Goal: Information Seeking & Learning: Learn about a topic

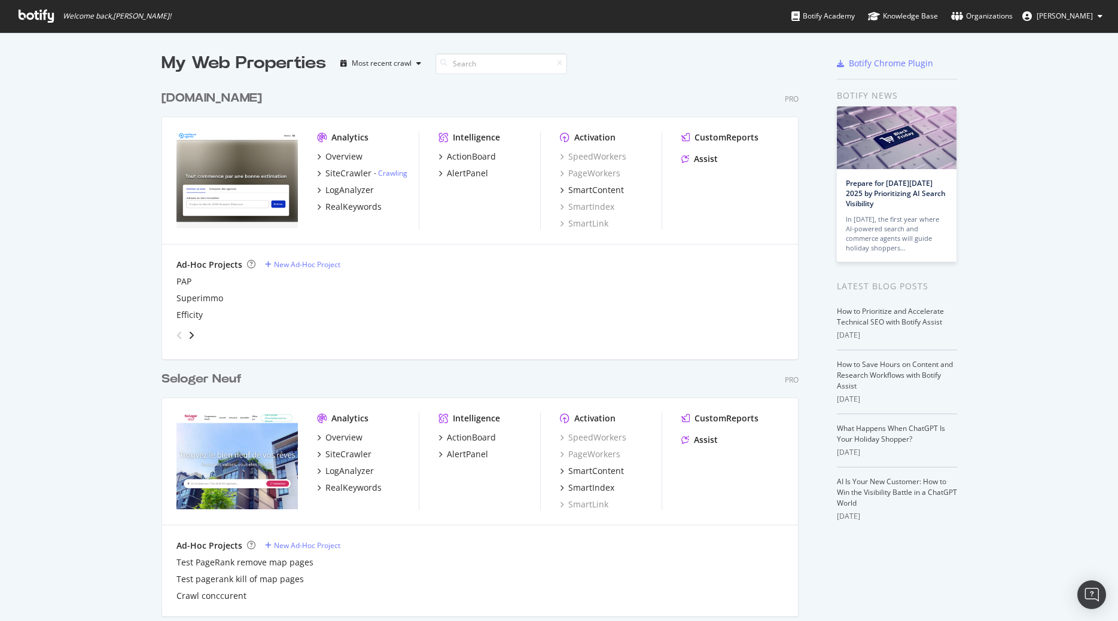
scroll to position [621, 1118]
click at [1084, 17] on span "Kevin Alvaro" at bounding box center [1065, 16] width 56 height 10
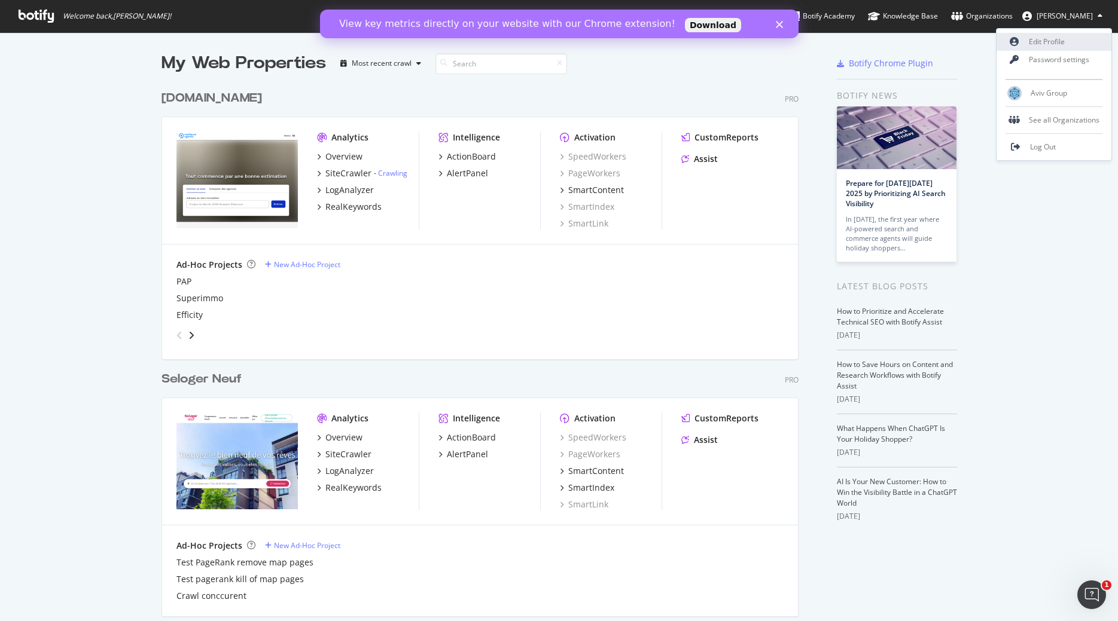
scroll to position [0, 0]
click at [1051, 89] on span "Aviv Group" at bounding box center [1049, 93] width 36 height 10
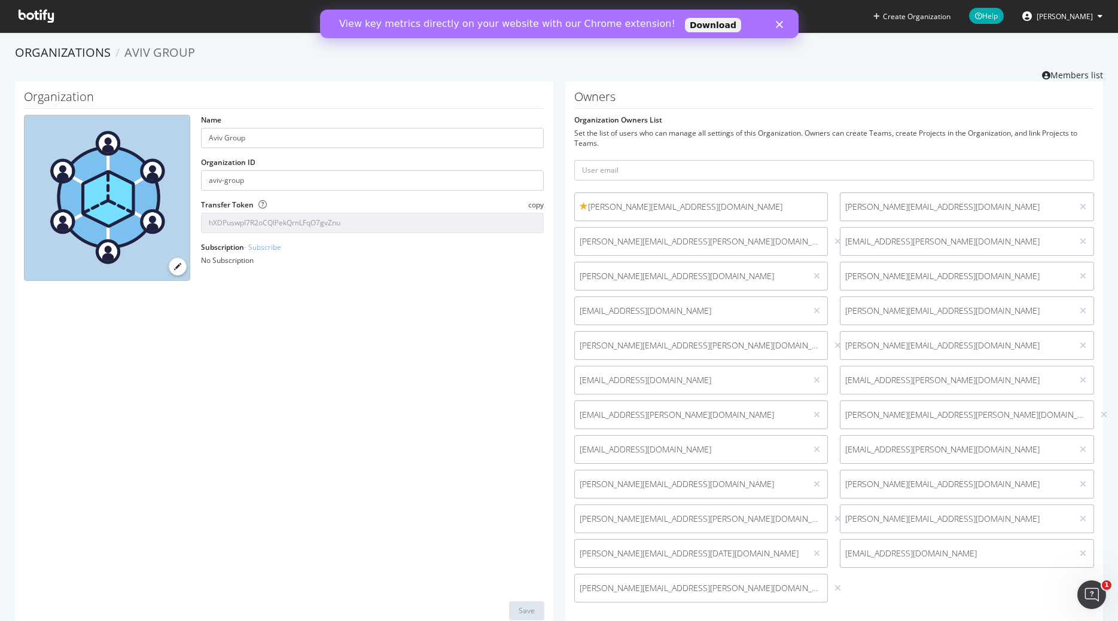
click at [1080, 20] on span "Kevin Alvaro" at bounding box center [1065, 16] width 56 height 10
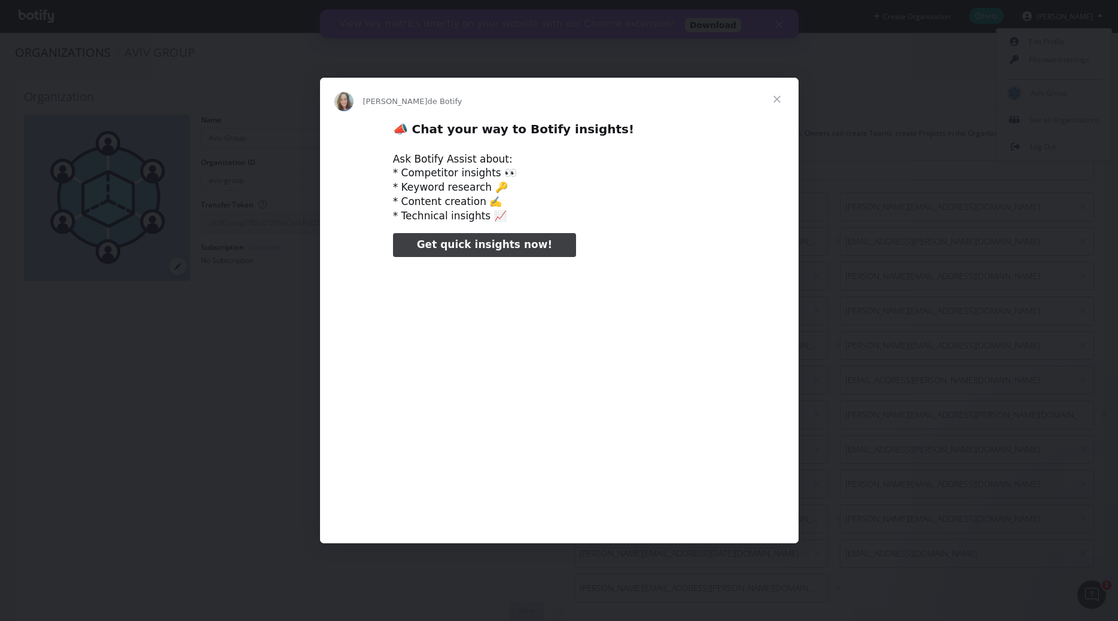
type input "3296666"
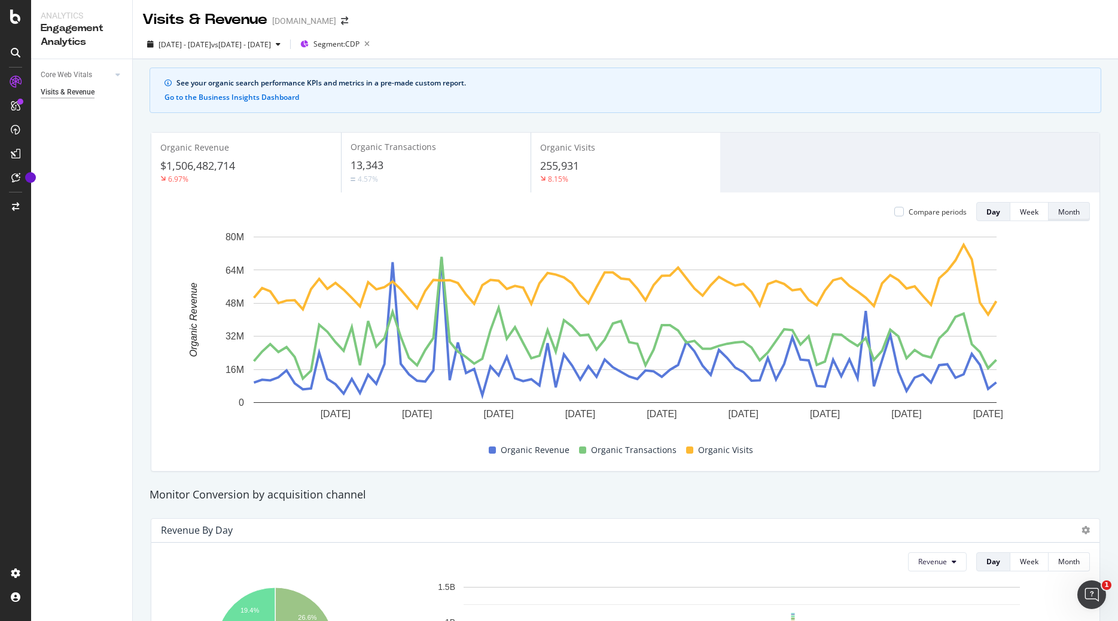
click at [1066, 212] on div "Month" at bounding box center [1069, 212] width 22 height 10
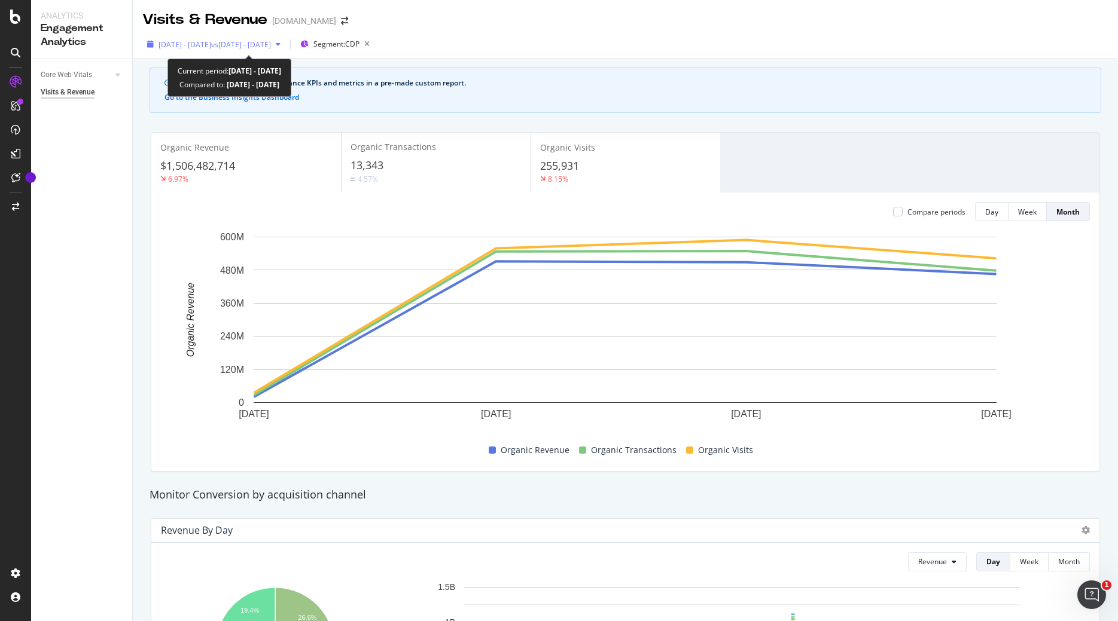
click at [271, 43] on span "vs 2025 Mar. 29th - Jun. 28th" at bounding box center [241, 44] width 60 height 10
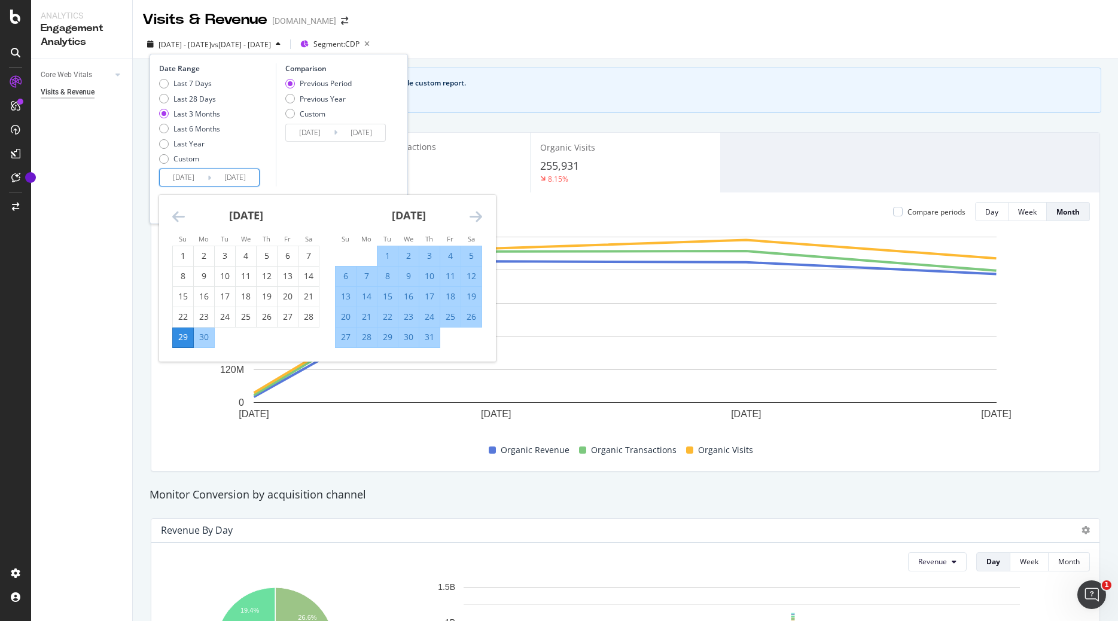
click at [191, 176] on input "2025/06/29" at bounding box center [184, 177] width 48 height 17
click at [166, 141] on div "Last Year" at bounding box center [164, 144] width 10 height 10
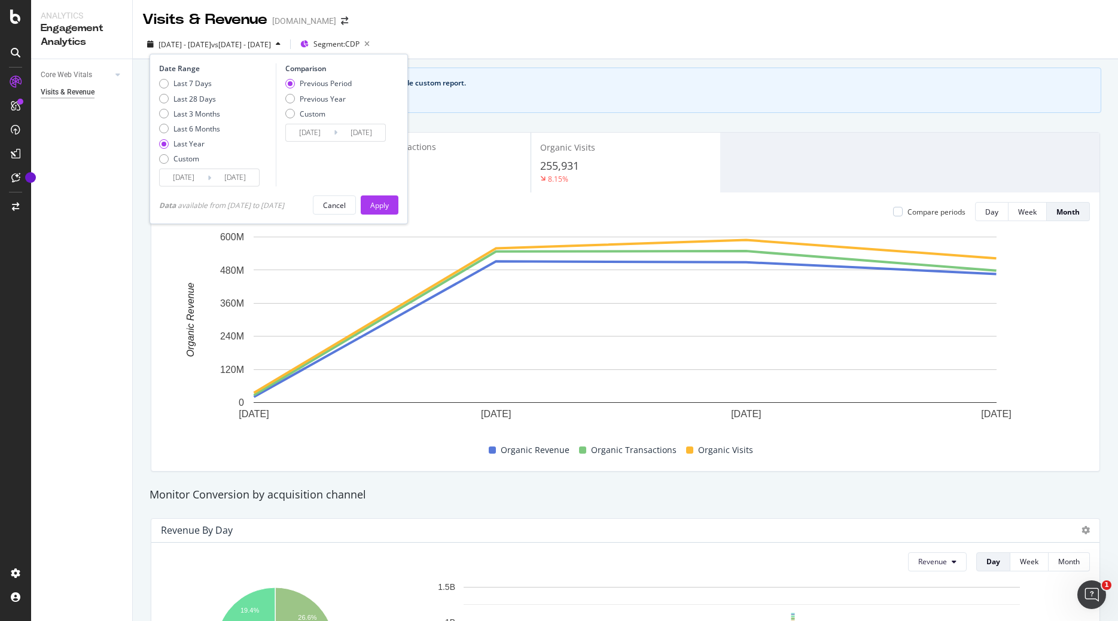
type input "2023/09/30"
type input "2024/09/28"
type input "2024/09/29"
click at [377, 204] on div "Apply" at bounding box center [379, 205] width 19 height 10
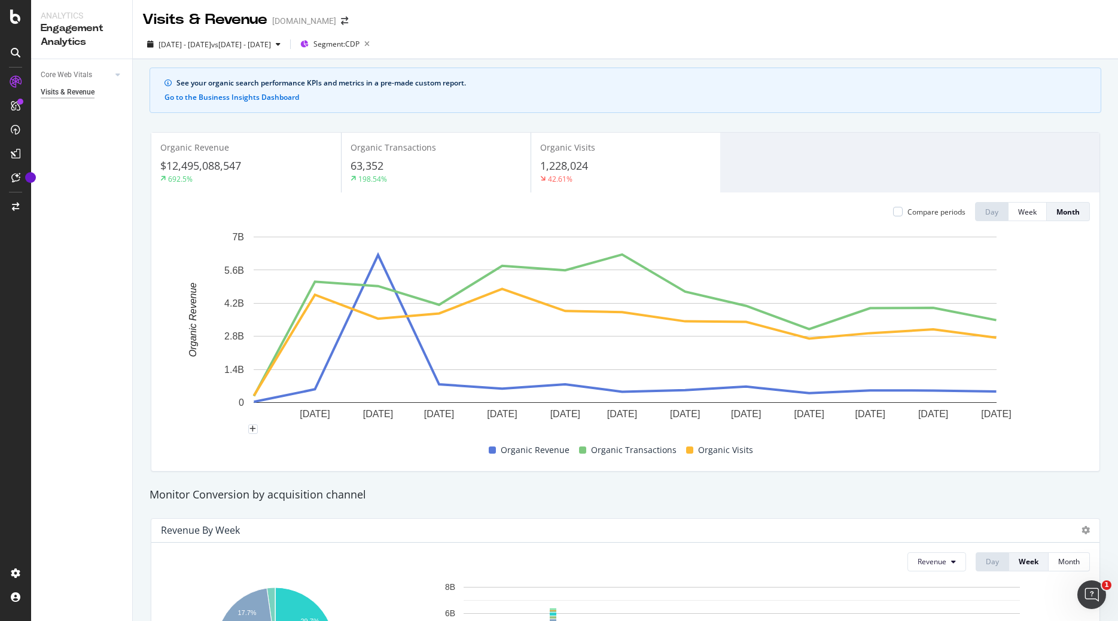
click at [179, 416] on rect "A chart." at bounding box center [625, 335] width 929 height 208
click at [271, 44] on span "vs 2023 Sep. 30th - 2024 Sep. 28th" at bounding box center [241, 44] width 60 height 10
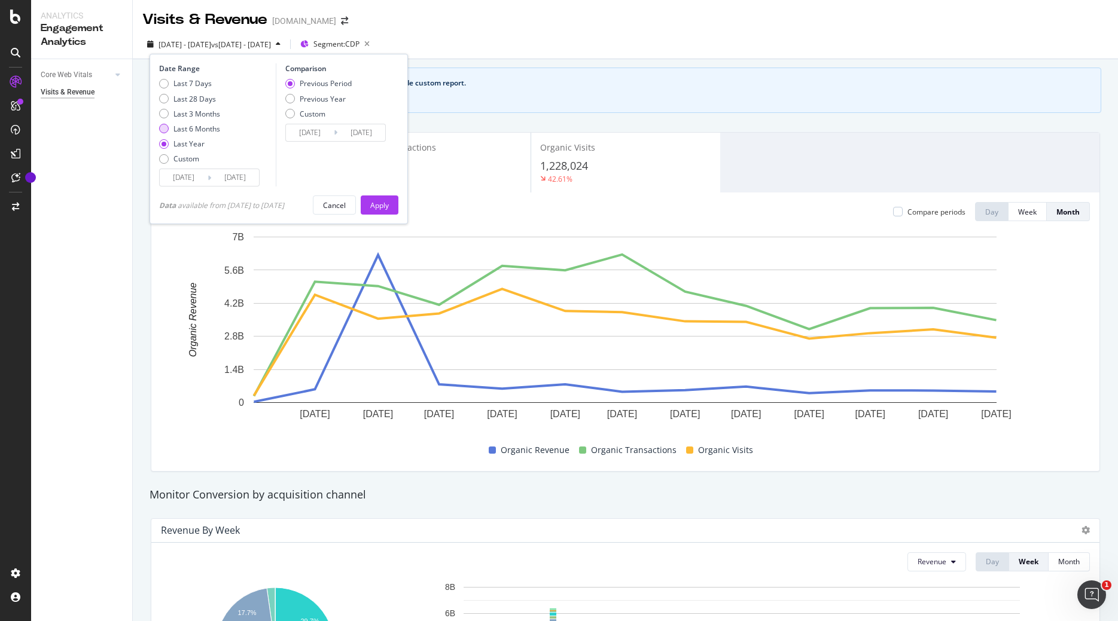
click at [164, 132] on div "Last 6 Months" at bounding box center [164, 129] width 10 height 10
type input "2024/09/25"
type input "2025/03/28"
type input "2025/03/29"
click at [384, 203] on div "Apply" at bounding box center [379, 205] width 19 height 10
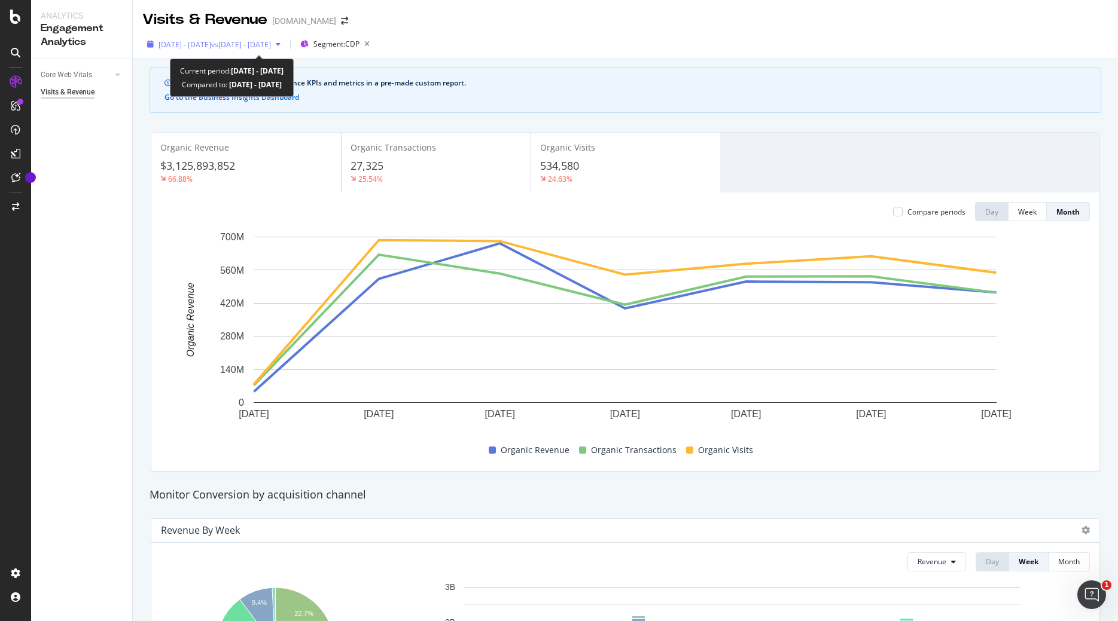
click at [281, 44] on icon "button" at bounding box center [278, 44] width 5 height 7
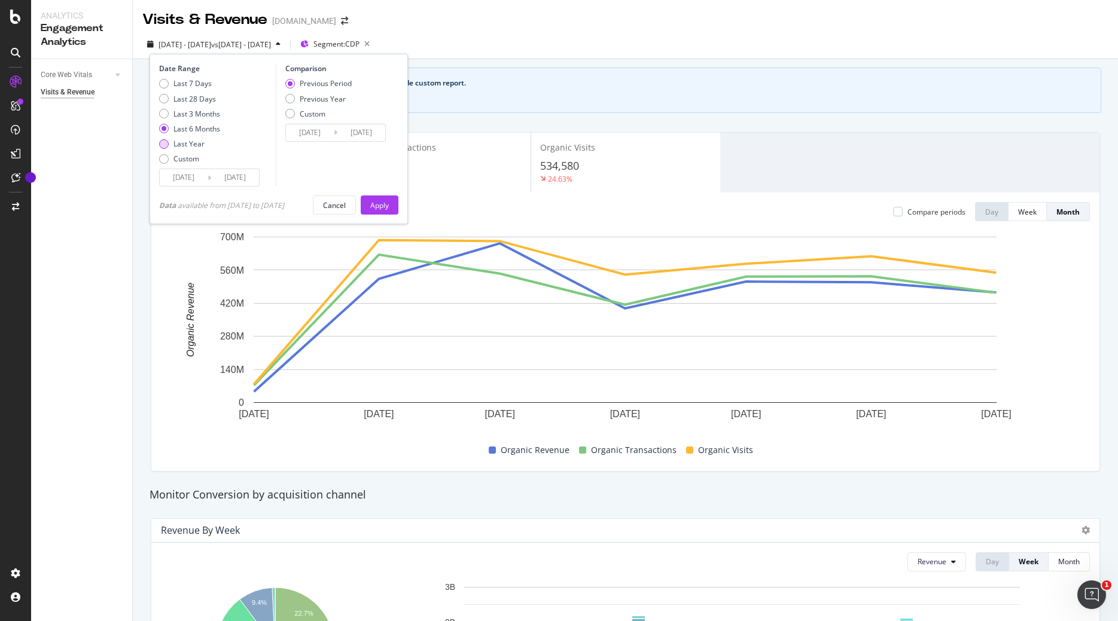
click at [163, 145] on div "Last Year" at bounding box center [164, 144] width 10 height 10
type input "2023/09/30"
type input "2024/09/28"
type input "2024/09/29"
click at [383, 205] on div "Apply" at bounding box center [379, 205] width 19 height 10
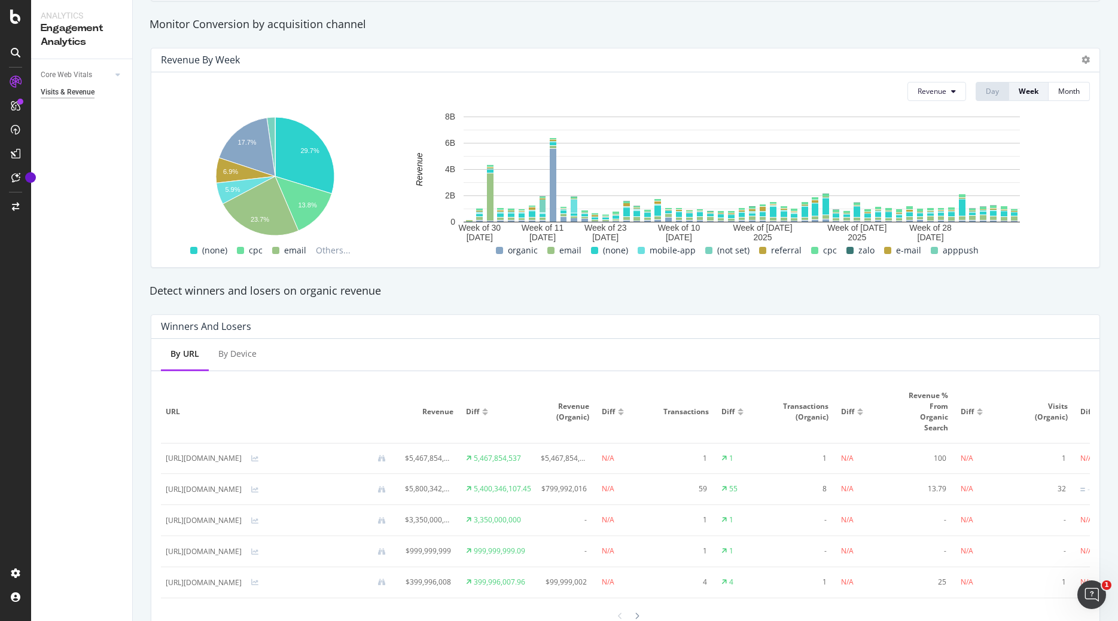
scroll to position [488, 0]
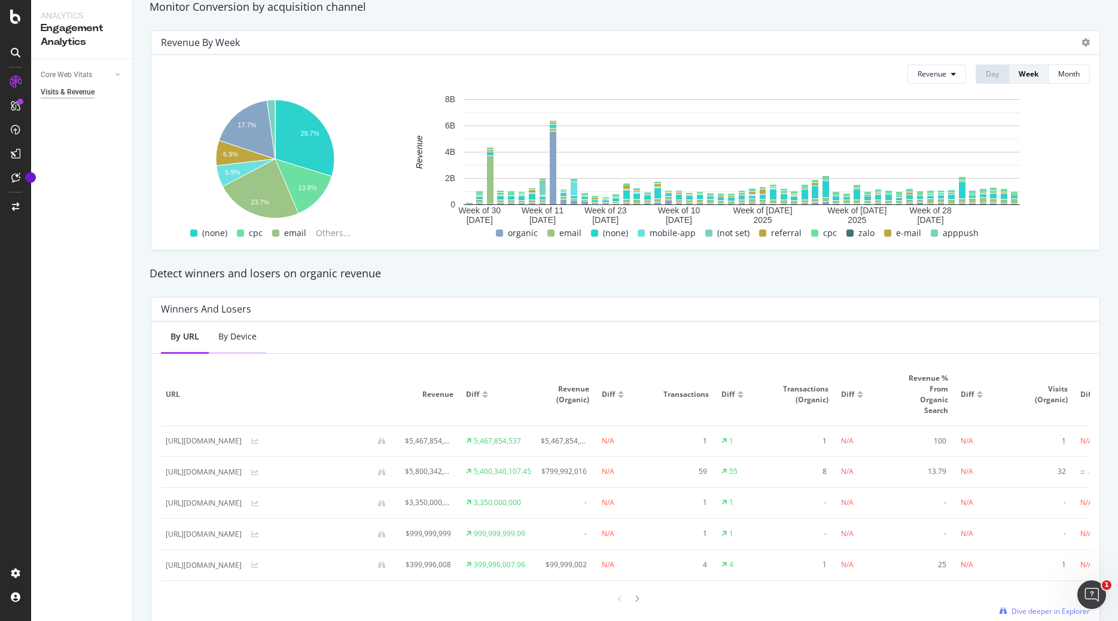
click at [243, 342] on div "By Device" at bounding box center [237, 337] width 38 height 12
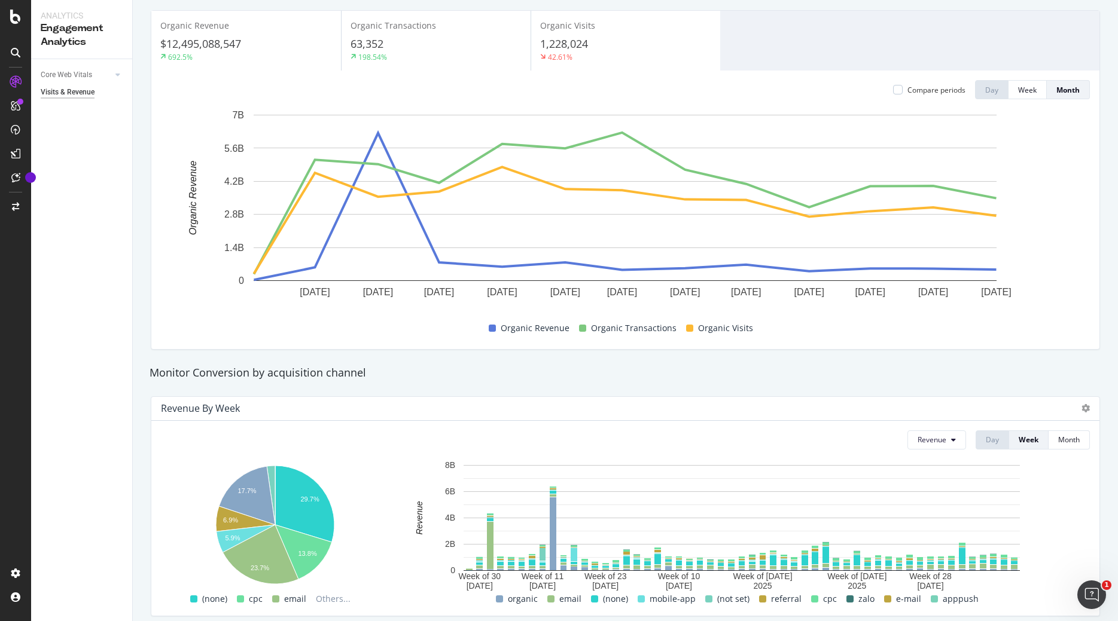
scroll to position [0, 0]
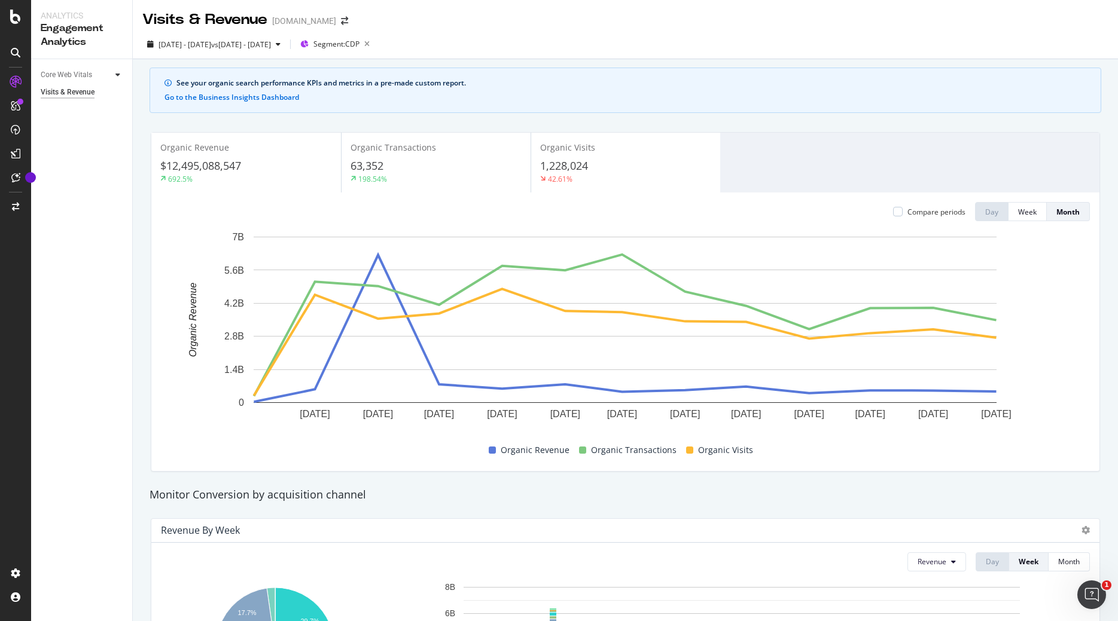
click at [117, 76] on icon at bounding box center [117, 74] width 5 height 7
click at [68, 90] on div "Overview" at bounding box center [60, 92] width 29 height 13
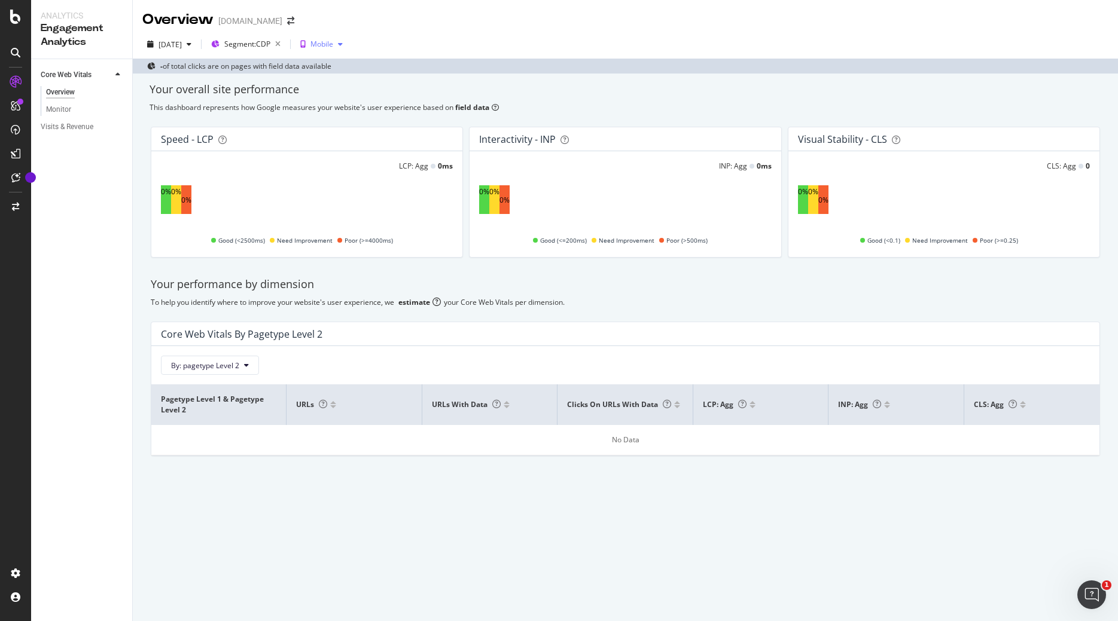
click at [348, 43] on div "button" at bounding box center [340, 44] width 14 height 7
click at [232, 109] on div "This dashboard represents how Google measures your website's user experience ba…" at bounding box center [626, 107] width 952 height 10
click at [51, 109] on div "Monitor" at bounding box center [58, 109] width 25 height 13
